Goal: Task Accomplishment & Management: Manage account settings

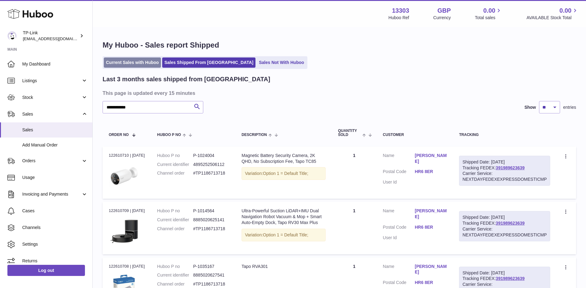
click at [145, 62] on link "Current Sales with Huboo" at bounding box center [132, 62] width 57 height 10
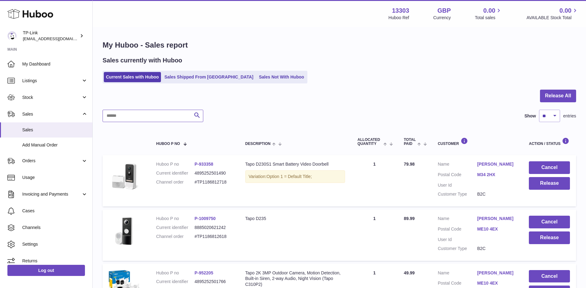
click at [128, 117] on input "text" at bounding box center [153, 116] width 101 height 12
click at [42, 95] on span "Stock" at bounding box center [51, 97] width 59 height 6
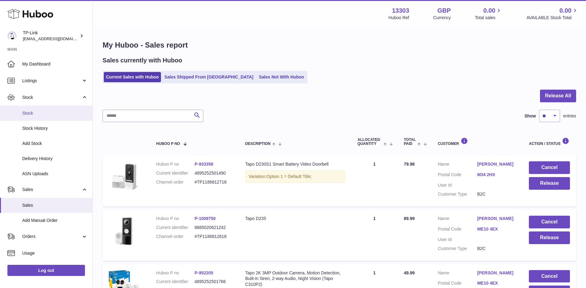
click at [39, 115] on span "Stock" at bounding box center [54, 113] width 65 height 6
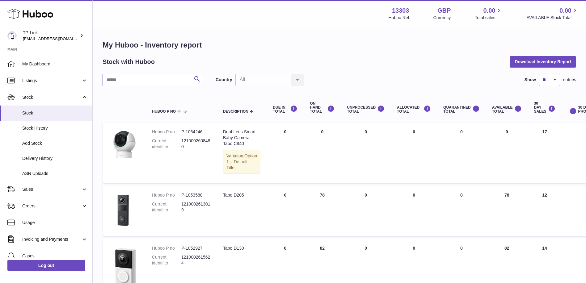
click at [153, 82] on input "text" at bounding box center [153, 80] width 101 height 12
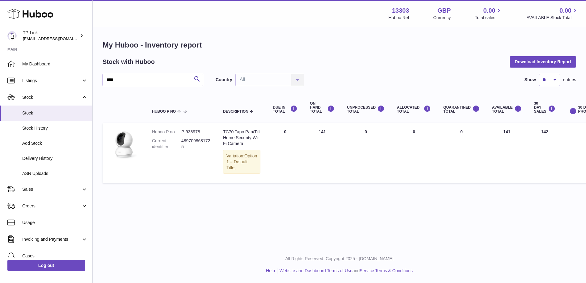
type input "****"
click at [48, 94] on span "Stock" at bounding box center [51, 97] width 59 height 6
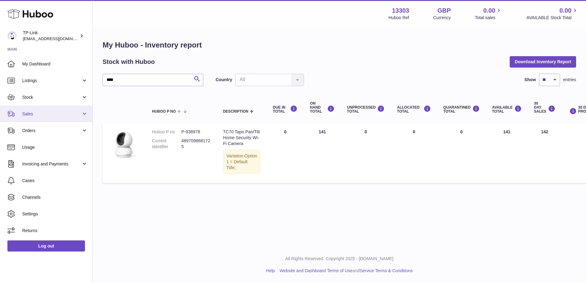
click at [40, 114] on span "Sales" at bounding box center [51, 114] width 59 height 6
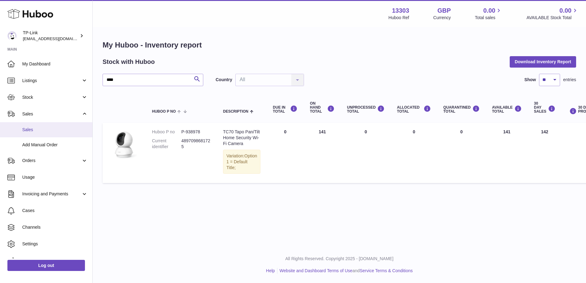
click span "Sales"
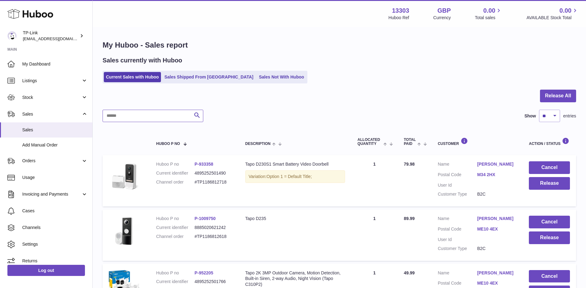
click at [148, 121] on input "text" at bounding box center [153, 116] width 101 height 12
paste input "**********"
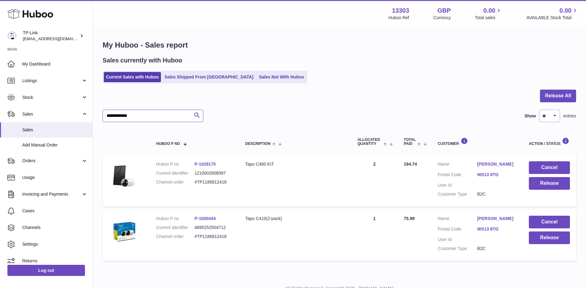
type input "**********"
drag, startPoint x: 145, startPoint y: 118, endPoint x: 98, endPoint y: 120, distance: 47.3
click at [98, 120] on div "**********" at bounding box center [339, 152] width 493 height 248
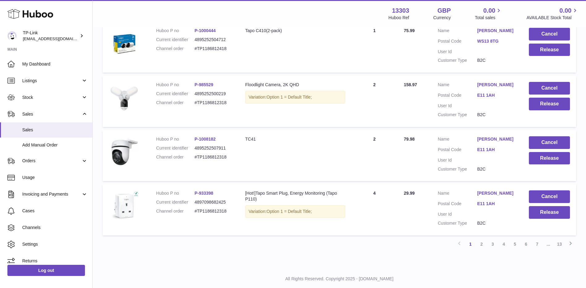
scroll to position [491, 0]
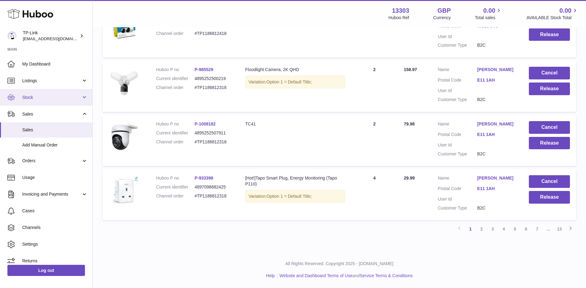
click at [61, 95] on span "Stock" at bounding box center [51, 97] width 59 height 6
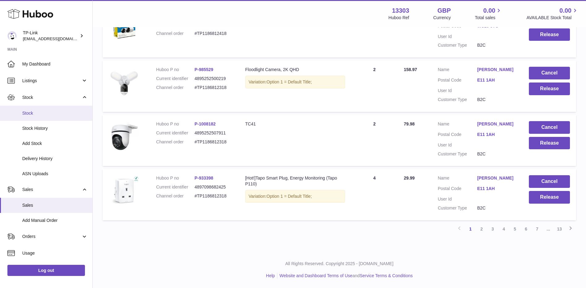
click at [53, 114] on span "Stock" at bounding box center [54, 113] width 65 height 6
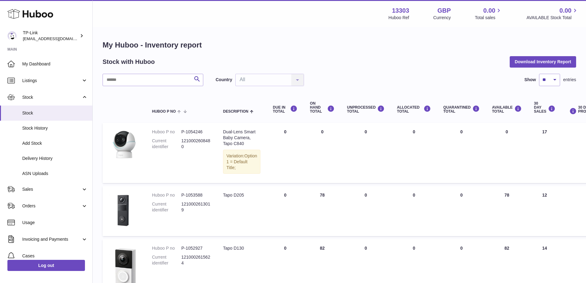
scroll to position [31, 0]
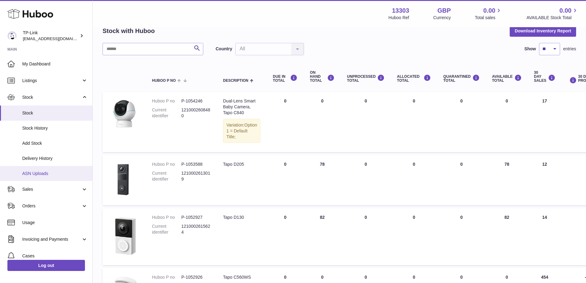
click at [41, 173] on span "ASN Uploads" at bounding box center [54, 174] width 65 height 6
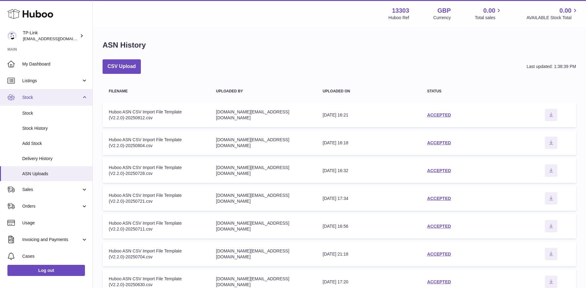
click at [42, 98] on span "Stock" at bounding box center [51, 97] width 59 height 6
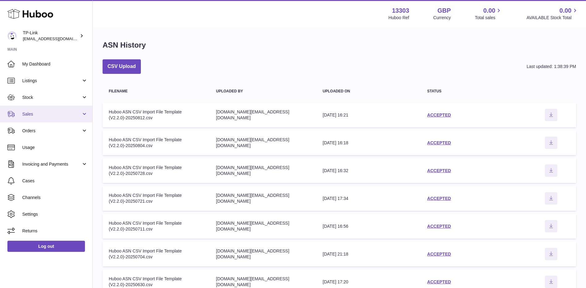
click at [42, 116] on span "Sales" at bounding box center [51, 114] width 59 height 6
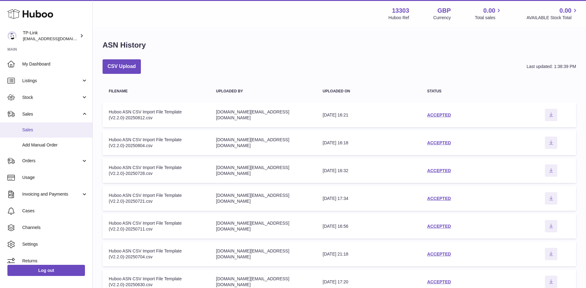
click at [38, 129] on span "Sales" at bounding box center [54, 130] width 65 height 6
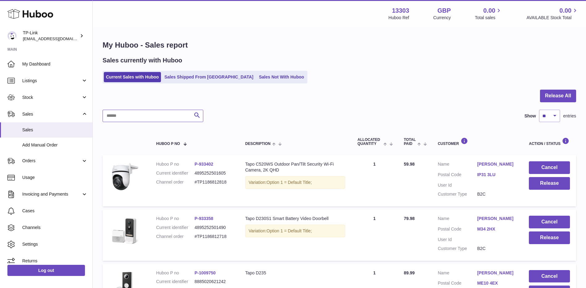
click at [143, 114] on input "text" at bounding box center [153, 116] width 101 height 12
paste input "**********"
type input "**********"
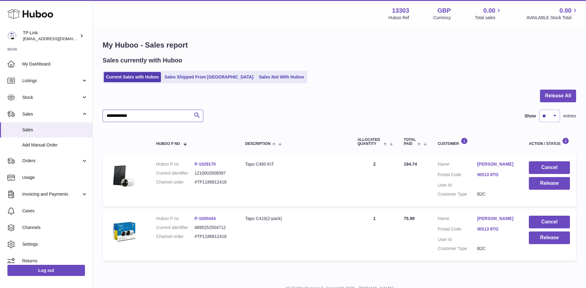
drag, startPoint x: 128, startPoint y: 119, endPoint x: 102, endPoint y: 118, distance: 26.6
click at [102, 118] on div "**********" at bounding box center [339, 152] width 493 height 248
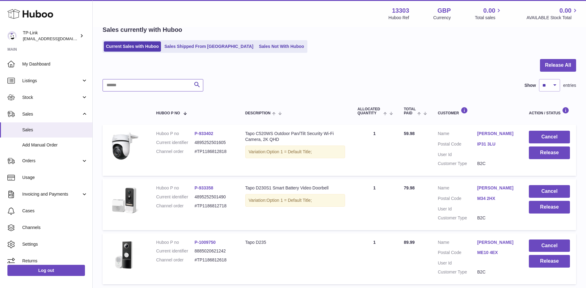
scroll to position [31, 0]
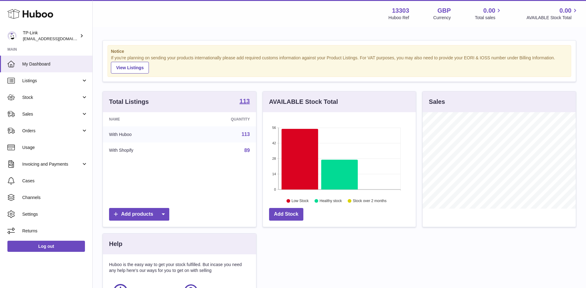
scroll to position [96, 153]
click at [58, 115] on span "Sales" at bounding box center [51, 114] width 59 height 6
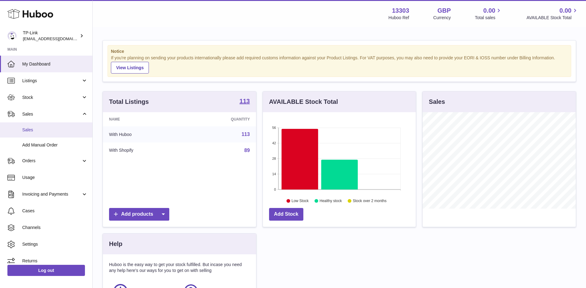
click at [43, 128] on span "Sales" at bounding box center [54, 130] width 65 height 6
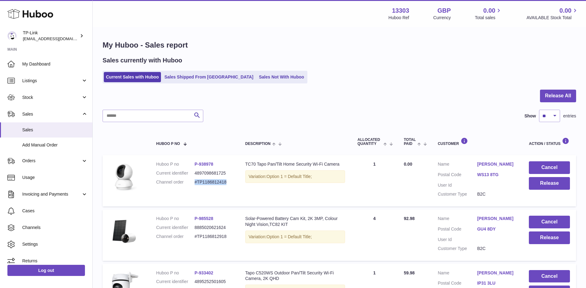
drag, startPoint x: 195, startPoint y: 182, endPoint x: 231, endPoint y: 182, distance: 35.5
click at [231, 182] on dd "#TP1186812418" at bounding box center [214, 182] width 38 height 6
copy dd "#TP1186812418"
click at [423, 80] on div "Current Sales with Huboo Sales Shipped From Huboo Sales Not With Huboo" at bounding box center [339, 77] width 473 height 13
click at [567, 93] on button "Release All" at bounding box center [558, 96] width 36 height 13
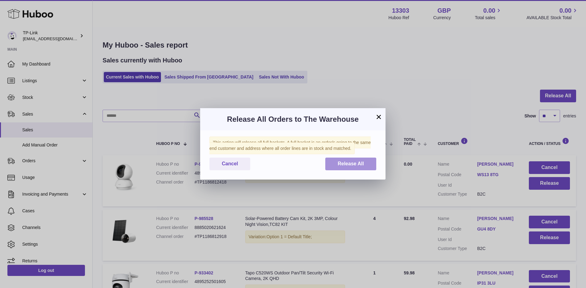
click at [336, 163] on button "Release All" at bounding box center [350, 163] width 51 height 13
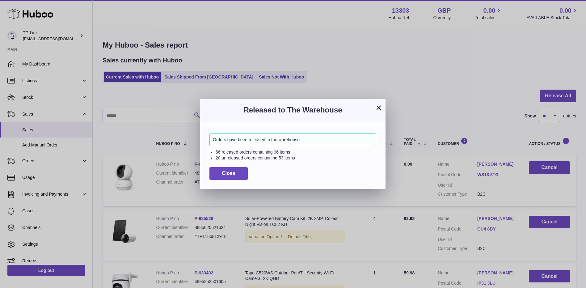
click at [381, 106] on button "×" at bounding box center [378, 107] width 7 height 7
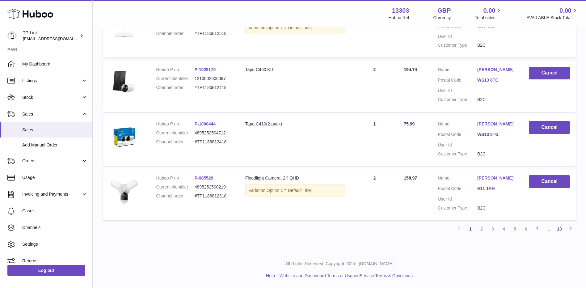
click at [560, 230] on link "13" at bounding box center [559, 228] width 11 height 11
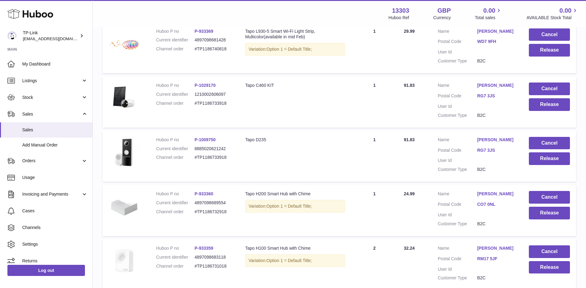
scroll to position [366, 0]
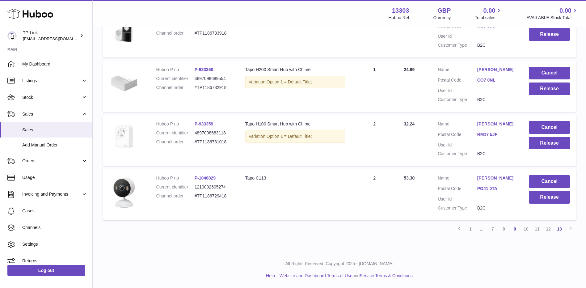
click at [519, 228] on link "9" at bounding box center [514, 228] width 11 height 11
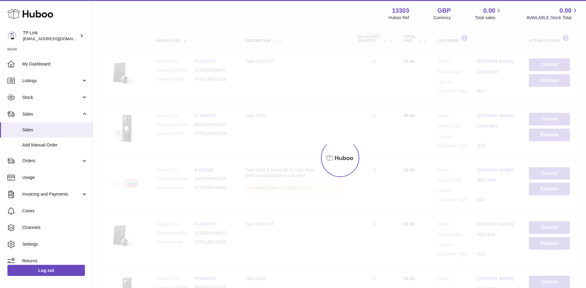
scroll to position [28, 0]
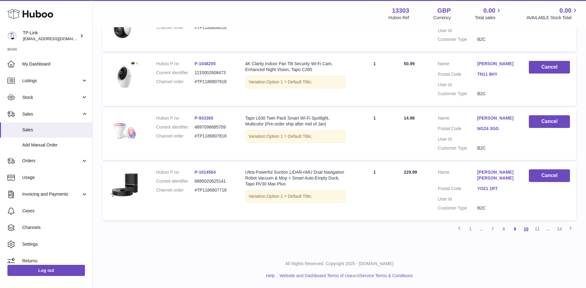
click at [528, 231] on link "10" at bounding box center [525, 228] width 11 height 11
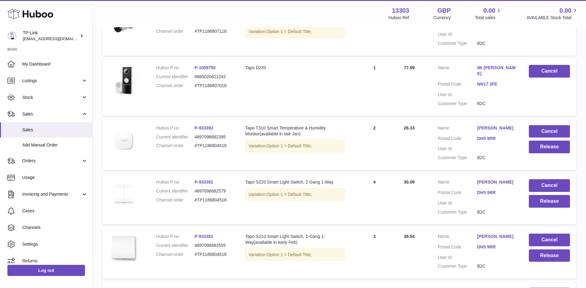
scroll to position [381, 0]
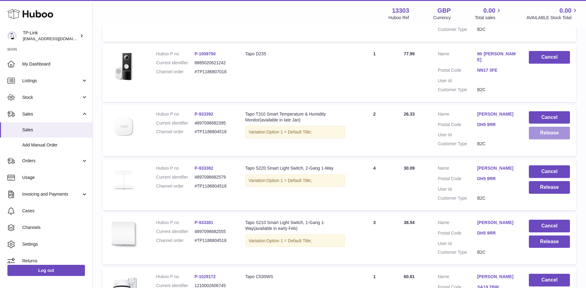
click at [545, 127] on button "Release" at bounding box center [549, 133] width 41 height 13
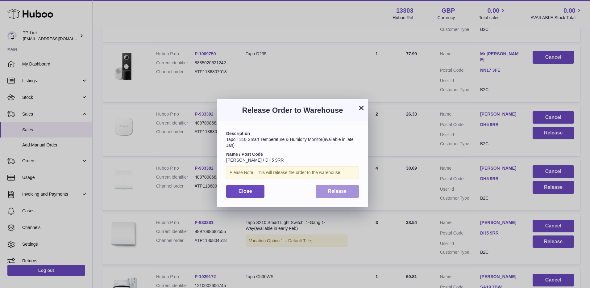
click at [334, 190] on span "Release" at bounding box center [337, 190] width 19 height 5
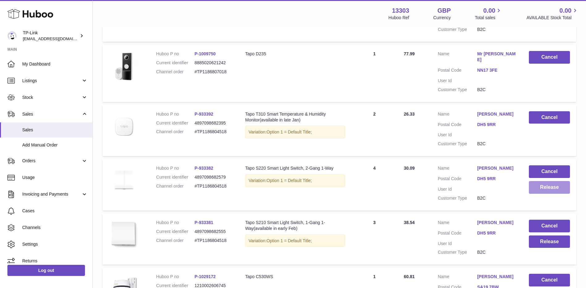
click at [544, 182] on button "Release" at bounding box center [549, 187] width 41 height 13
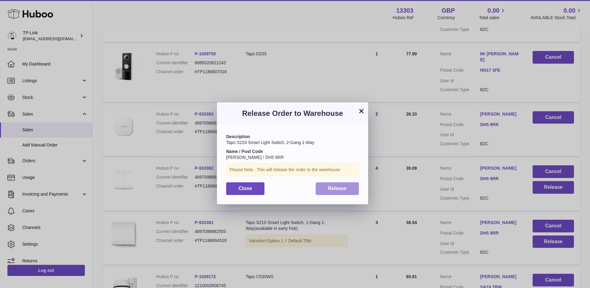
click at [333, 184] on button "Release" at bounding box center [338, 188] width 44 height 13
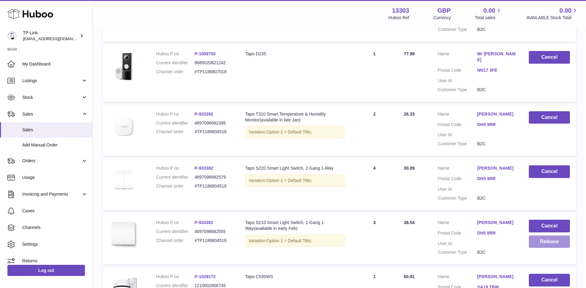
click at [539, 235] on button "Release" at bounding box center [549, 241] width 41 height 13
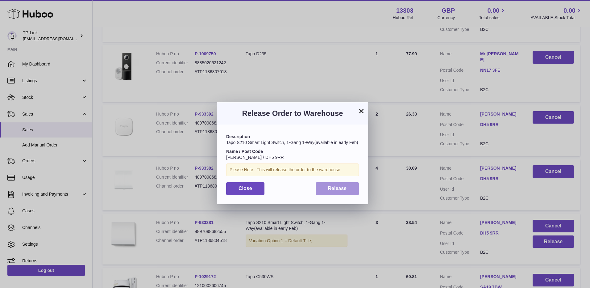
click at [345, 190] on span "Release" at bounding box center [337, 188] width 19 height 5
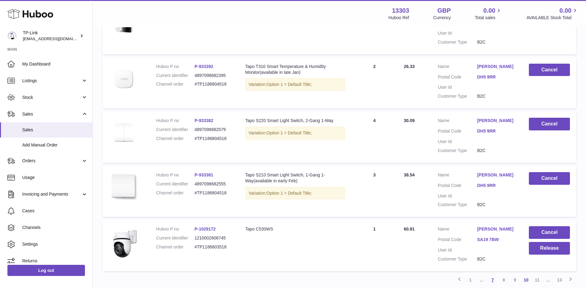
scroll to position [474, 0]
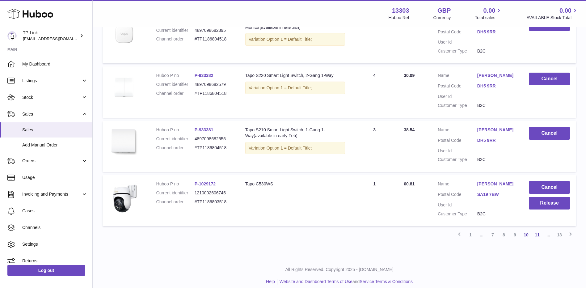
click at [539, 231] on link "11" at bounding box center [536, 234] width 11 height 11
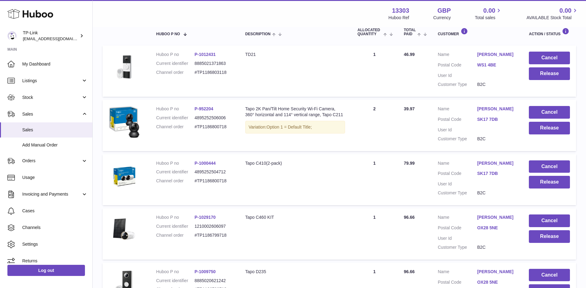
scroll to position [120, 0]
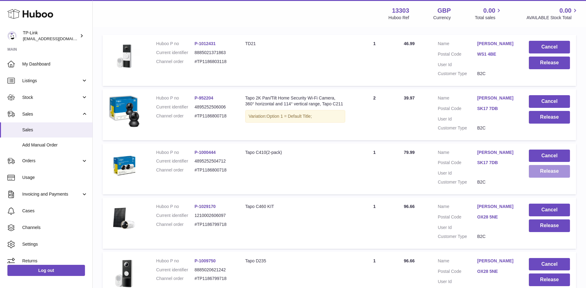
click at [540, 169] on button "Release" at bounding box center [549, 171] width 41 height 13
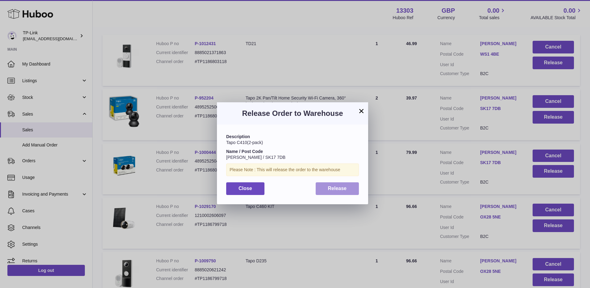
click at [342, 189] on span "Release" at bounding box center [337, 188] width 19 height 5
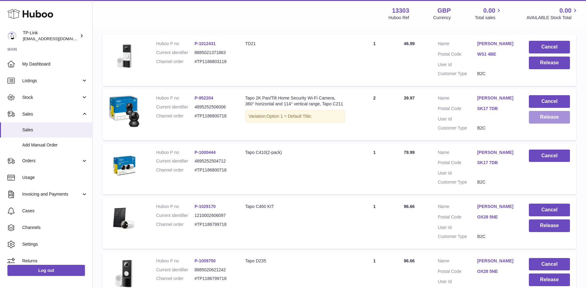
click at [536, 120] on button "Release" at bounding box center [549, 117] width 41 height 13
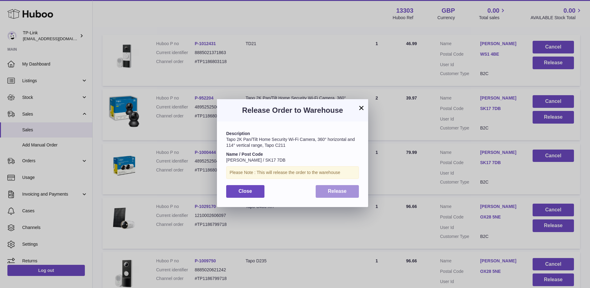
click at [319, 192] on button "Release" at bounding box center [338, 191] width 44 height 13
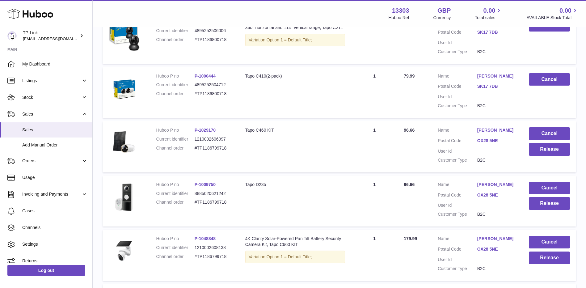
scroll to position [213, 0]
